Goal: Task Accomplishment & Management: Complete application form

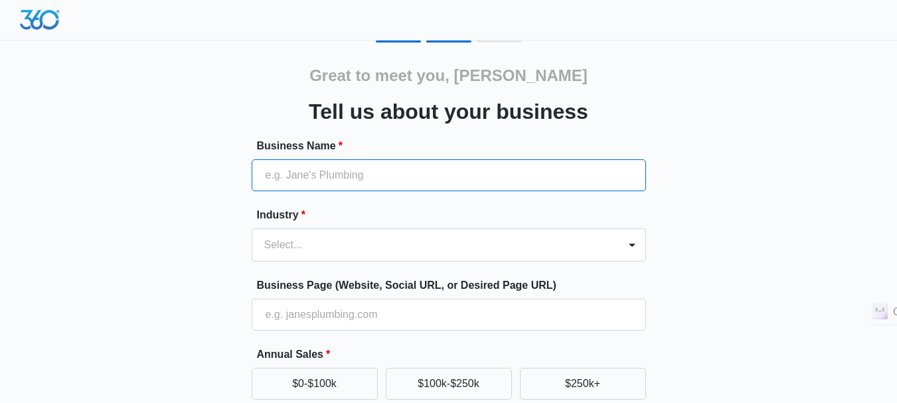
click at [380, 180] on input "Business Name *" at bounding box center [449, 175] width 394 height 32
paste input "Outsource Strategies International"
type input "Outsource Strategies International"
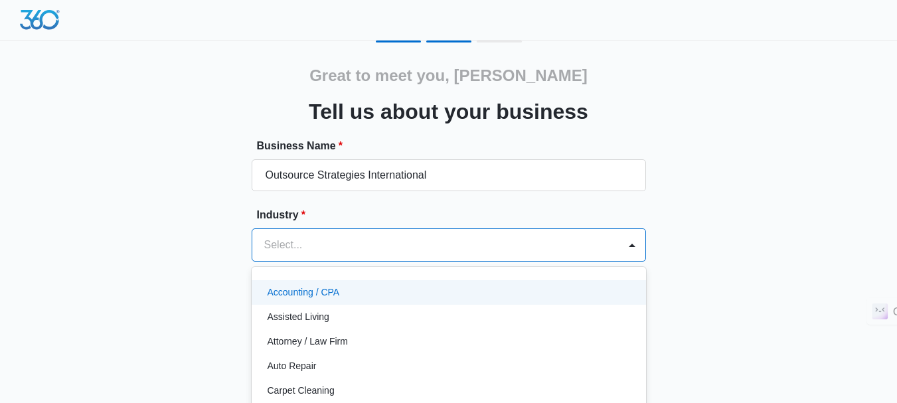
click at [331, 235] on div "49 results available. Use Up and Down to choose options, press Enter to select …" at bounding box center [449, 244] width 394 height 33
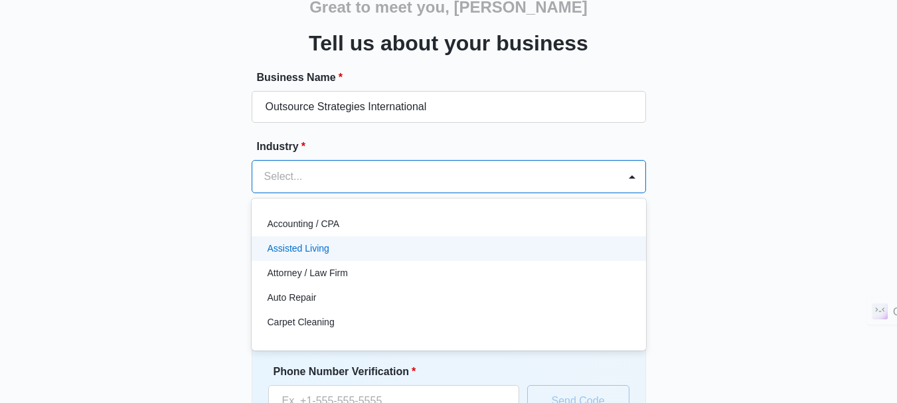
scroll to position [72, 0]
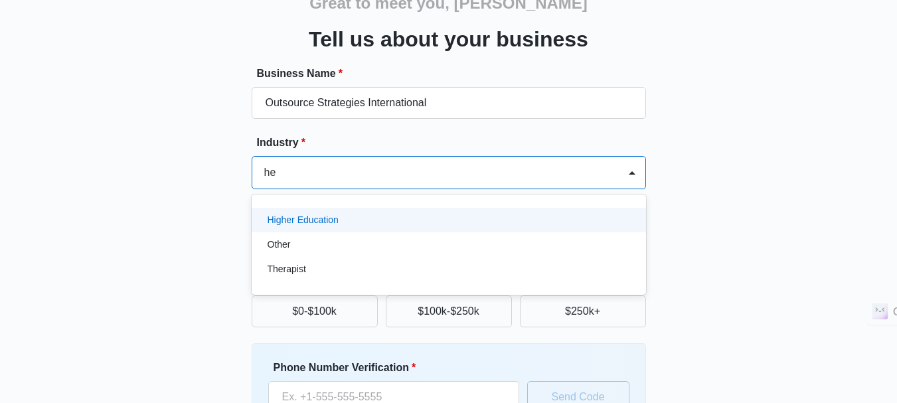
type input "h"
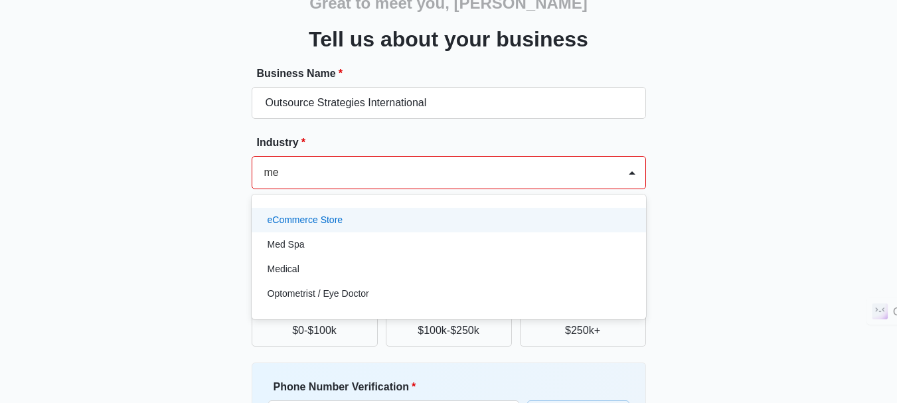
type input "med"
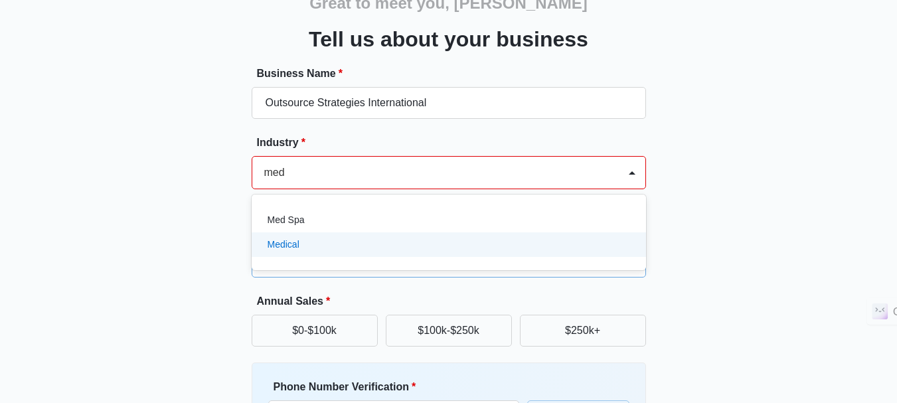
click at [328, 245] on div "Medical" at bounding box center [448, 245] width 360 height 14
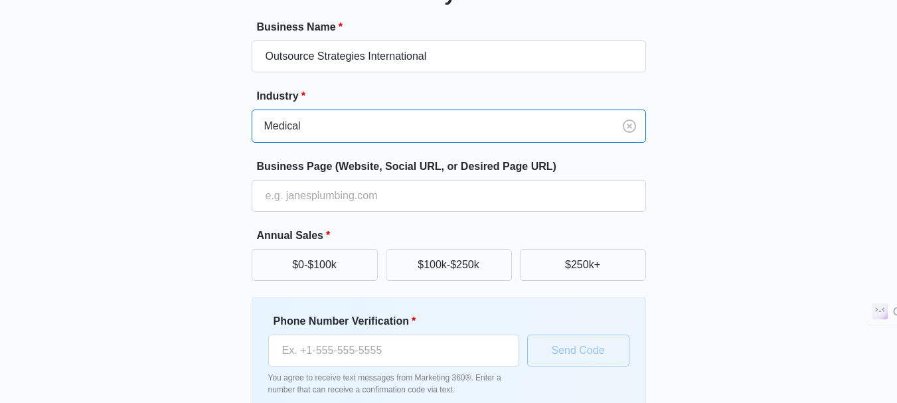
scroll to position [139, 0]
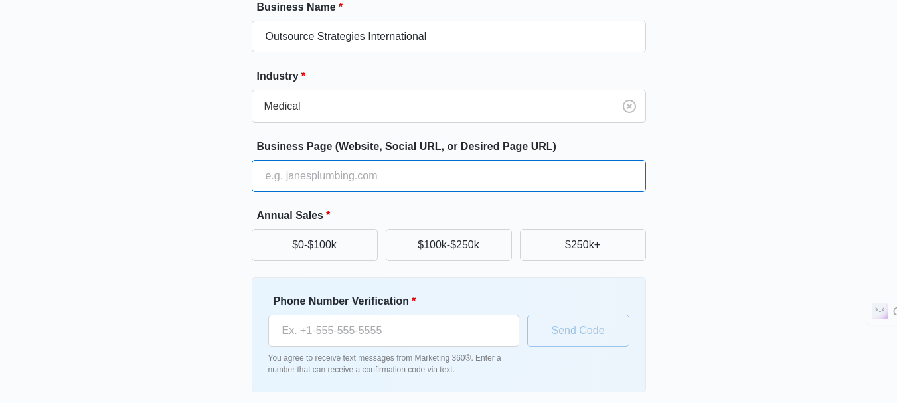
click at [394, 179] on input "Business Page (Website, Social URL, or Desired Page URL)" at bounding box center [449, 176] width 394 height 32
paste input "[URL][DOMAIN_NAME]"
type input "[URL][DOMAIN_NAME]"
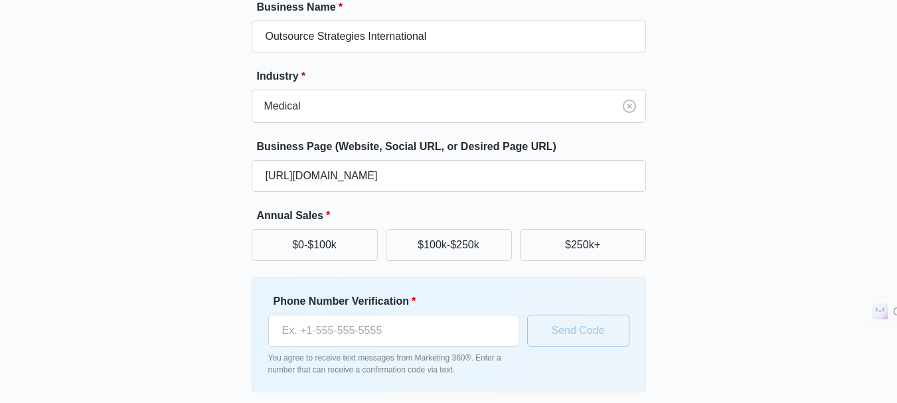
click at [756, 185] on div "Great to meet you, [PERSON_NAME] Tell us about your business Business Name * Ou…" at bounding box center [448, 171] width 797 height 539
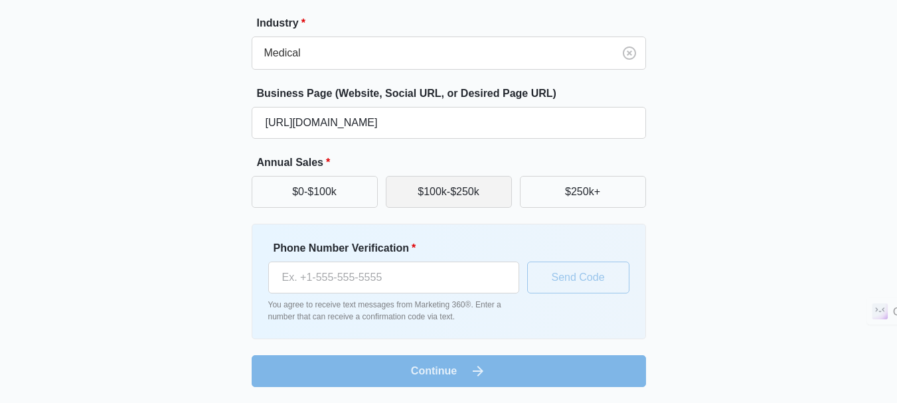
click at [468, 187] on button "$100k-$250k" at bounding box center [449, 192] width 126 height 32
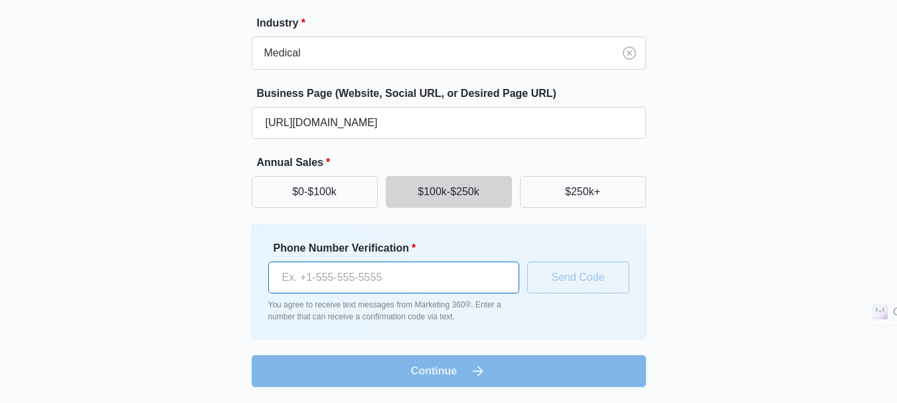
click at [385, 276] on input "Phone Number Verification *" at bounding box center [393, 278] width 251 height 32
paste input "[PHONE_NUMBER]"
type input "[PHONE_NUMBER]"
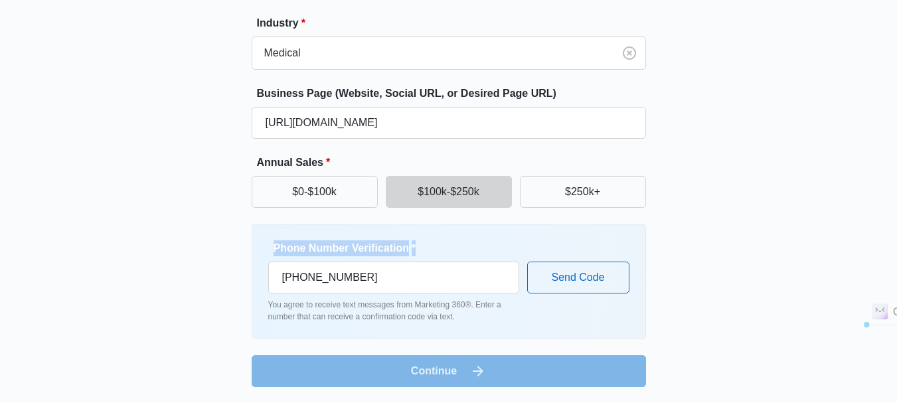
drag, startPoint x: 272, startPoint y: 248, endPoint x: 428, endPoint y: 250, distance: 156.7
click at [428, 250] on div "Phone Number Verification * [PHONE_NUMBER]" at bounding box center [393, 266] width 251 height 53
click at [409, 250] on span "*" at bounding box center [412, 247] width 7 height 11
copy label "Phone Number Verification"
